Goal: Contribute content

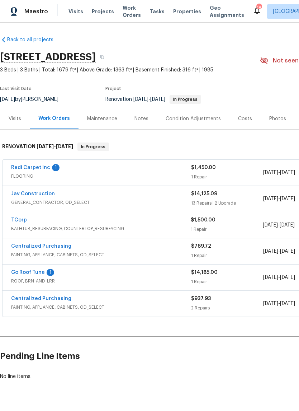
scroll to position [1, 0]
click at [139, 119] on div "Notes" at bounding box center [141, 118] width 14 height 7
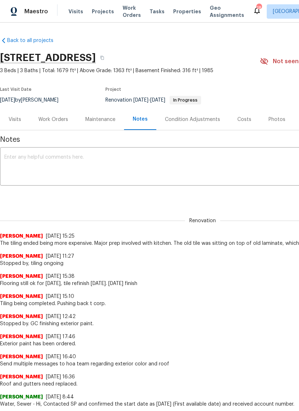
click at [141, 159] on textarea at bounding box center [202, 167] width 397 height 25
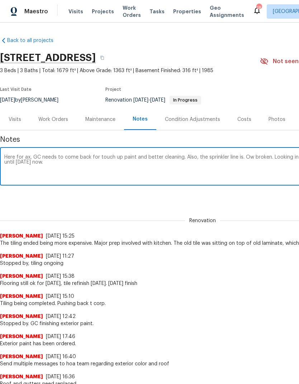
click at [254, 157] on textarea "Here for ax, GC needs to come back for touch up paint and better cleaning. Also…" at bounding box center [202, 167] width 397 height 25
click at [37, 155] on textarea "Here for ax, GC needs to come back for touch up paint and better cleaning. Also…" at bounding box center [202, 167] width 397 height 25
click at [255, 157] on textarea "Here for QC, GC needs to come back for touch up paint and better cleaning. Also…" at bounding box center [202, 167] width 397 height 25
click at [62, 162] on textarea "Here for QC, GC needs to come back for touch up paint and better cleaning. Also…" at bounding box center [202, 167] width 397 height 25
click at [132, 162] on textarea "Here for QC, GC needs to come back for touch up paint and better cleaning. Also…" at bounding box center [202, 167] width 397 height 25
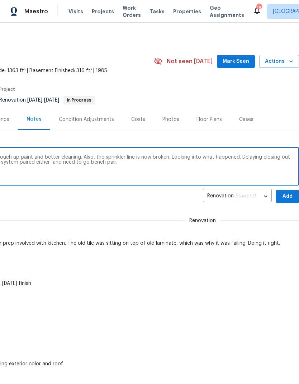
scroll to position [0, 106]
type textarea "Here for QC, GC needs to come back for touch up paint and better cleaning. Also…"
click at [286, 196] on span "Add" at bounding box center [287, 196] width 11 height 9
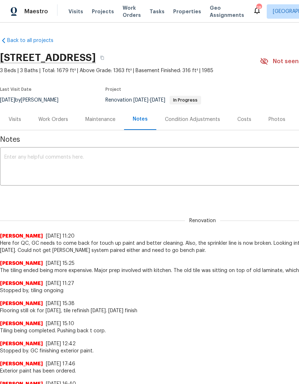
scroll to position [0, 0]
